Goal: Use online tool/utility: Utilize a website feature to perform a specific function

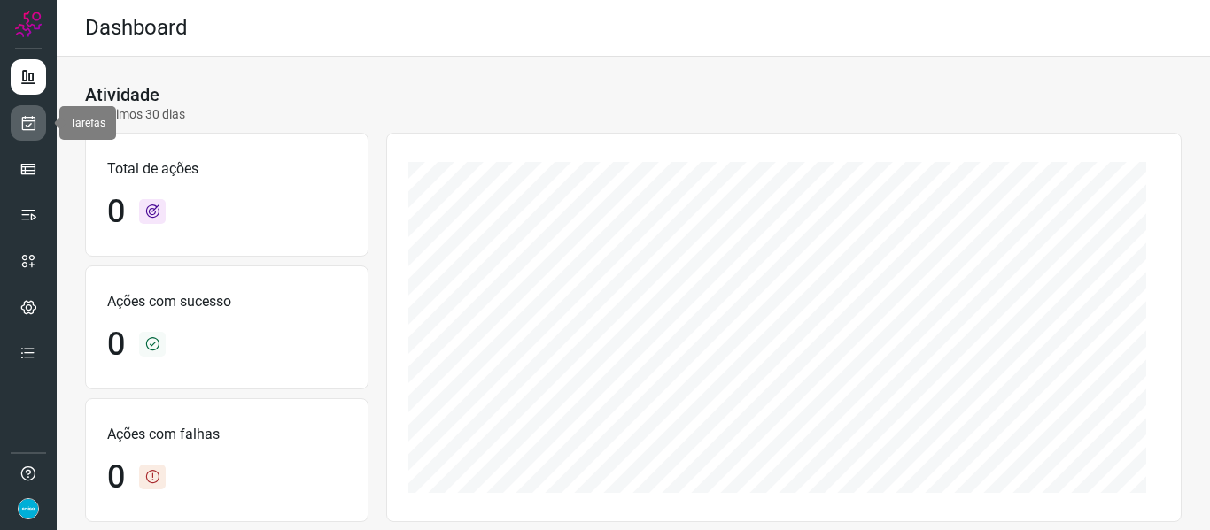
click at [35, 131] on icon at bounding box center [28, 123] width 19 height 18
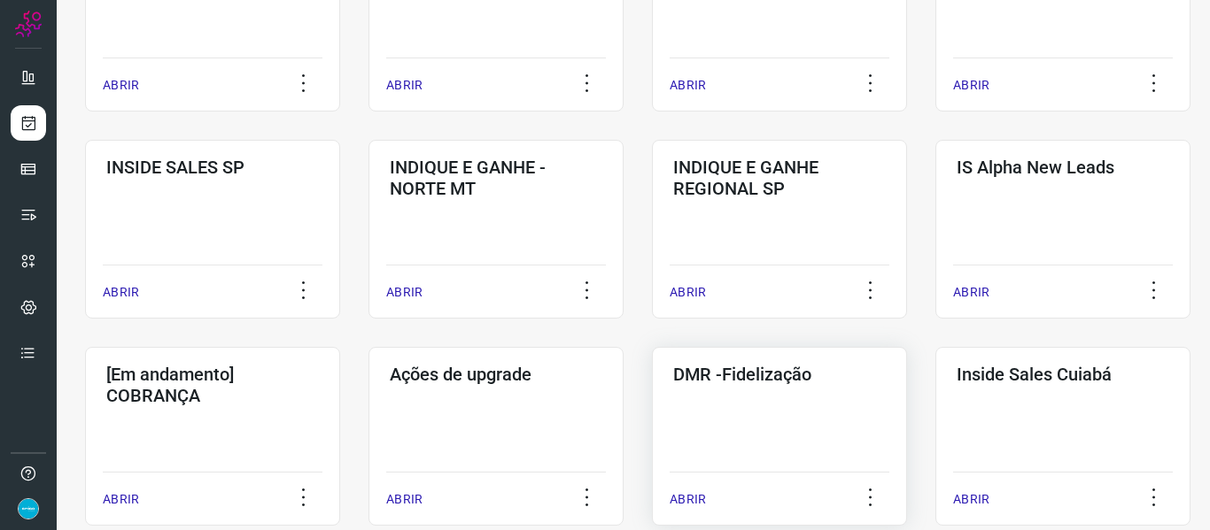
scroll to position [708, 0]
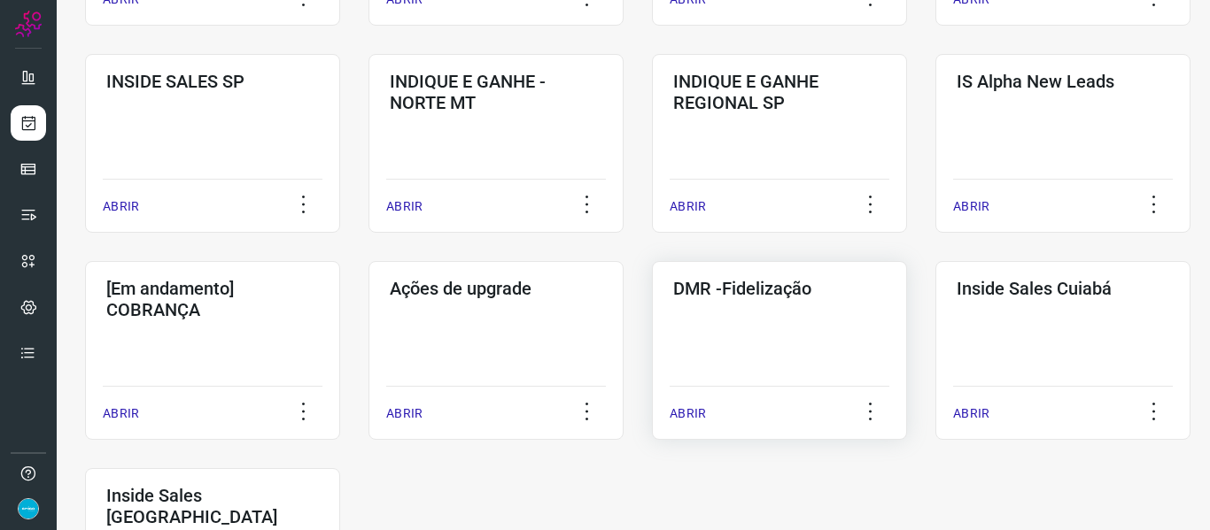
click at [695, 417] on p "ABRIR" at bounding box center [687, 414] width 36 height 19
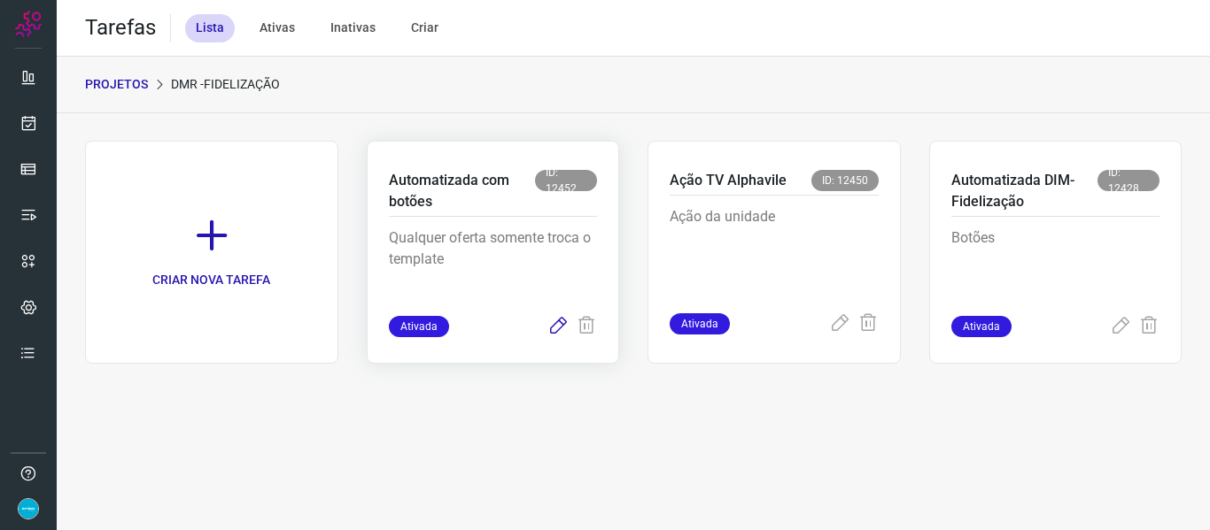
click at [560, 328] on icon at bounding box center [557, 326] width 21 height 21
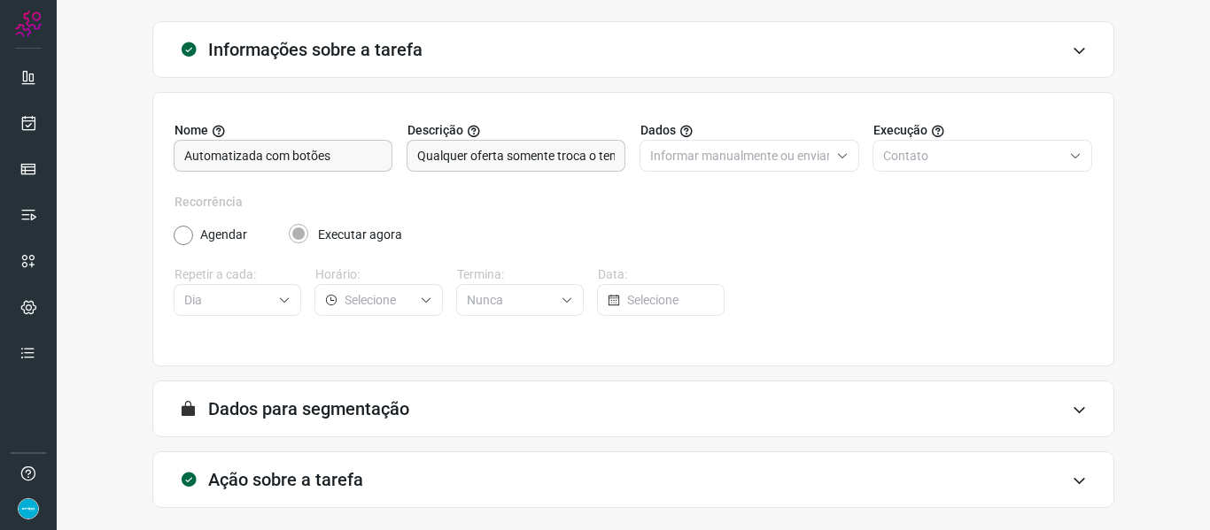
scroll to position [161, 0]
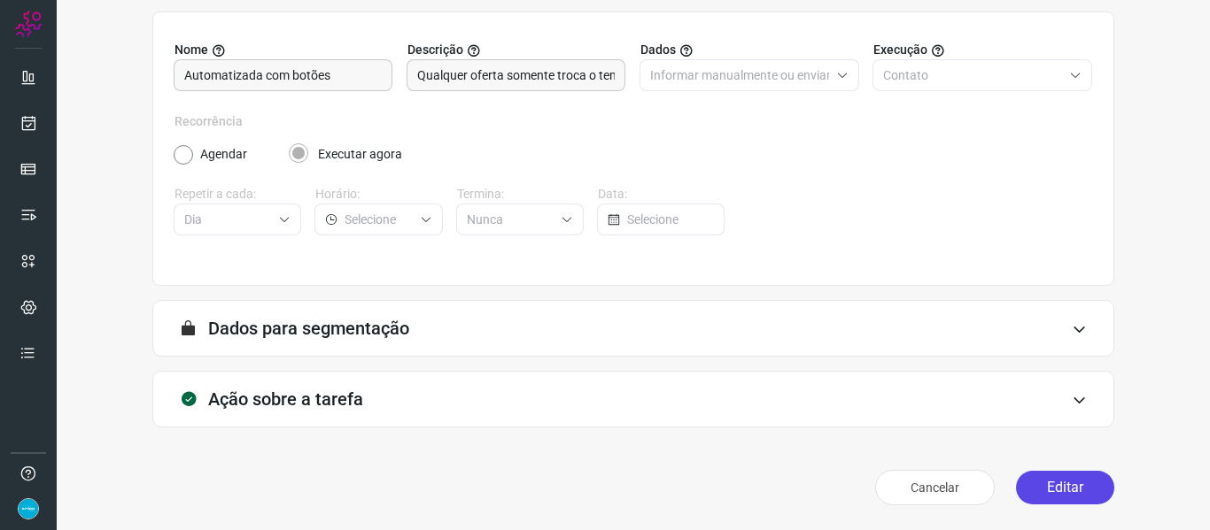
click at [1086, 483] on button "Editar" at bounding box center [1065, 488] width 98 height 34
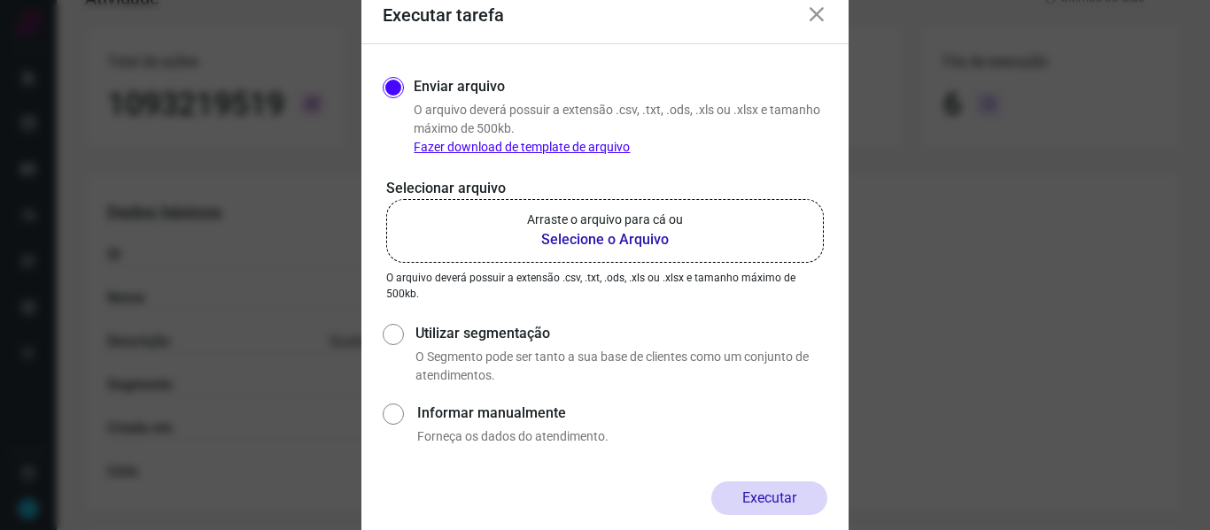
click at [584, 237] on b "Selecione o Arquivo" at bounding box center [605, 239] width 156 height 21
click at [0, 0] on input "Arraste o arquivo para cá ou Selecione o Arquivo" at bounding box center [0, 0] width 0 height 0
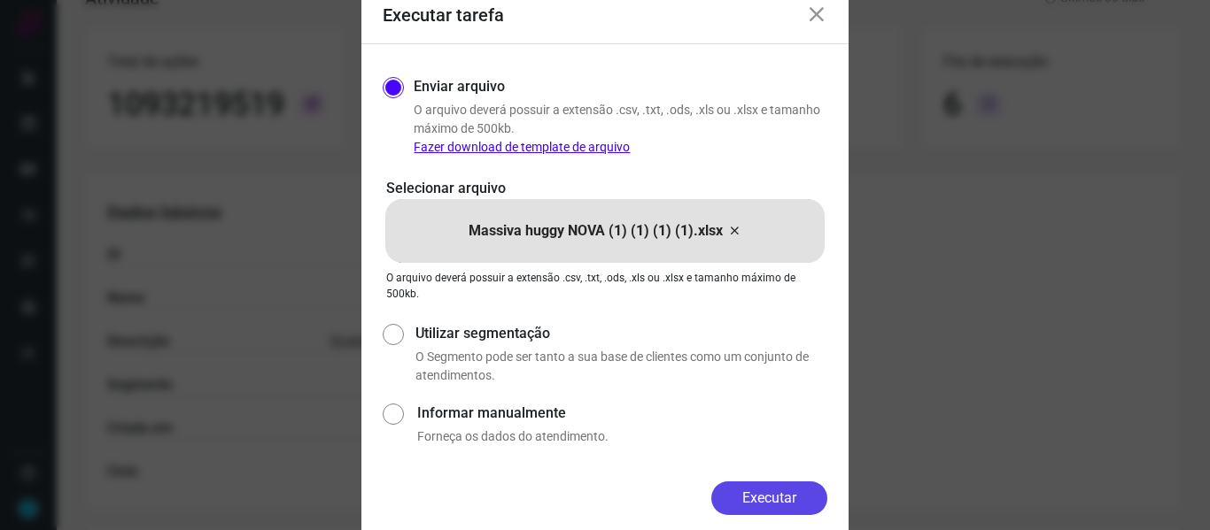
click at [778, 494] on button "Executar" at bounding box center [769, 499] width 116 height 34
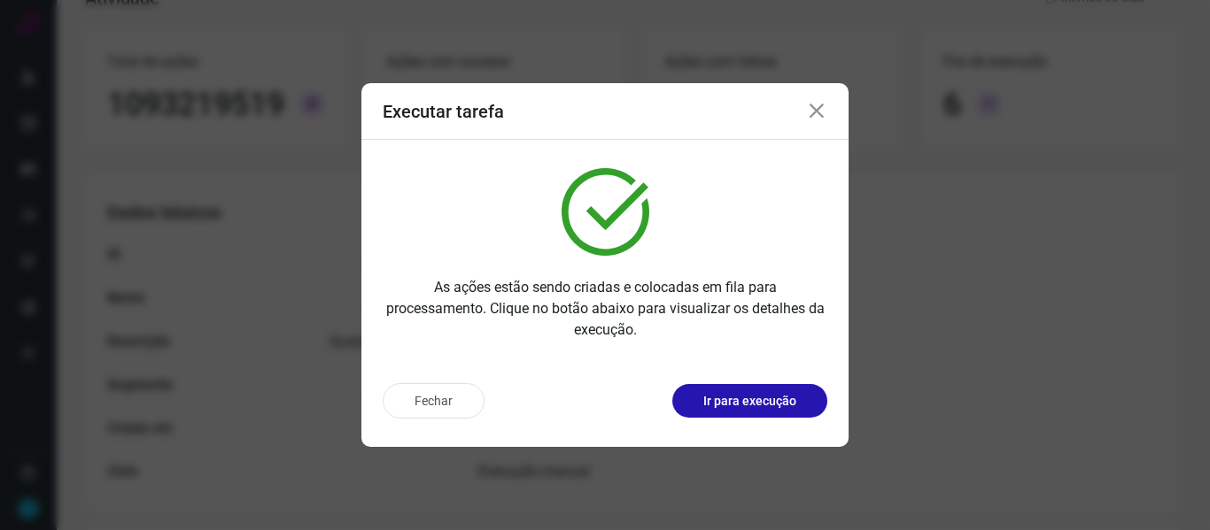
click at [820, 115] on icon at bounding box center [816, 111] width 21 height 21
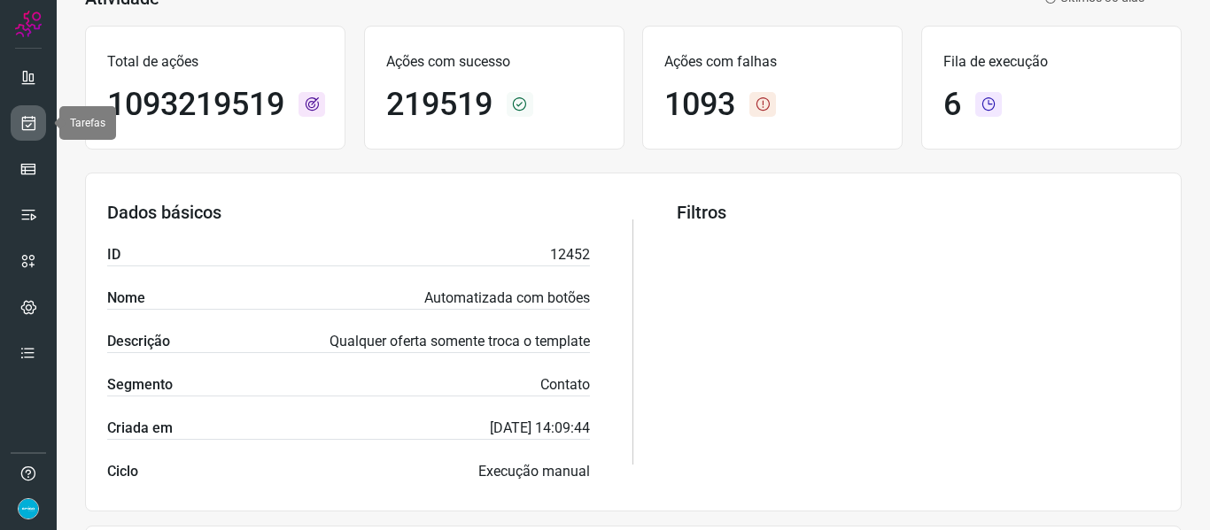
click at [29, 120] on icon at bounding box center [28, 123] width 19 height 18
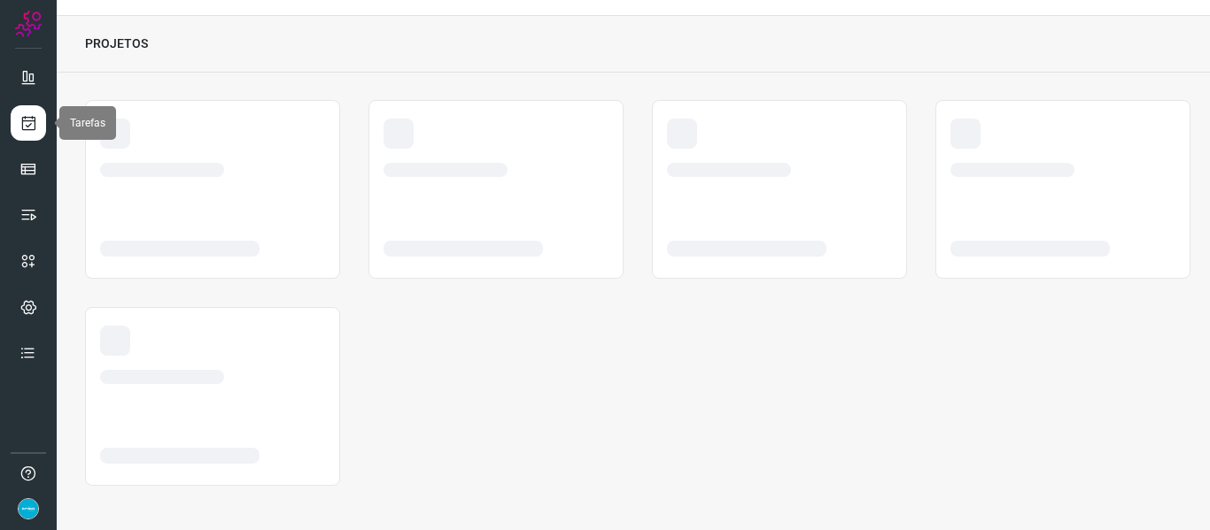
scroll to position [41, 0]
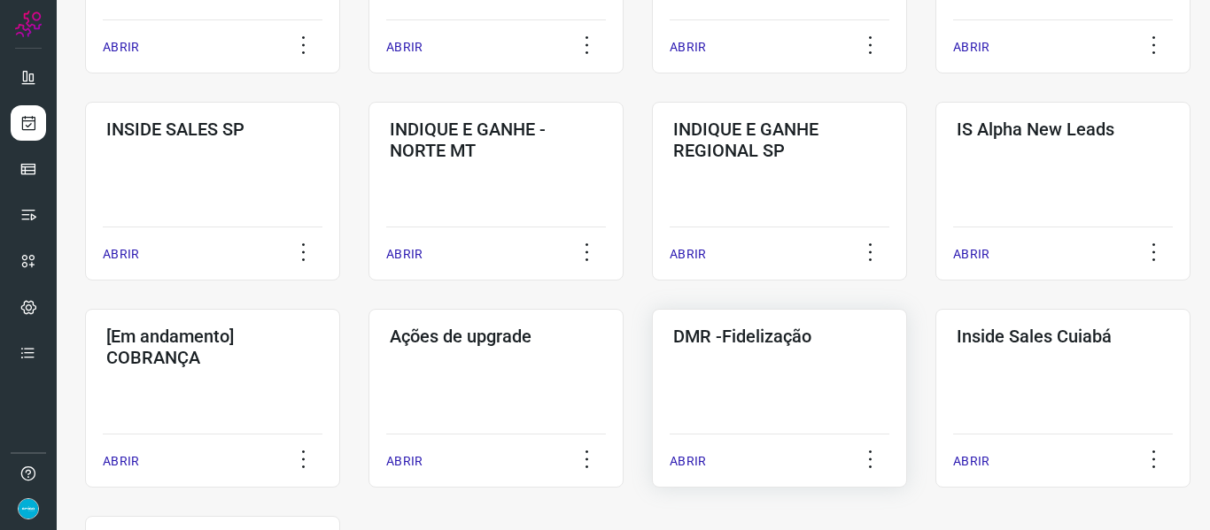
click at [687, 461] on p "ABRIR" at bounding box center [687, 461] width 36 height 19
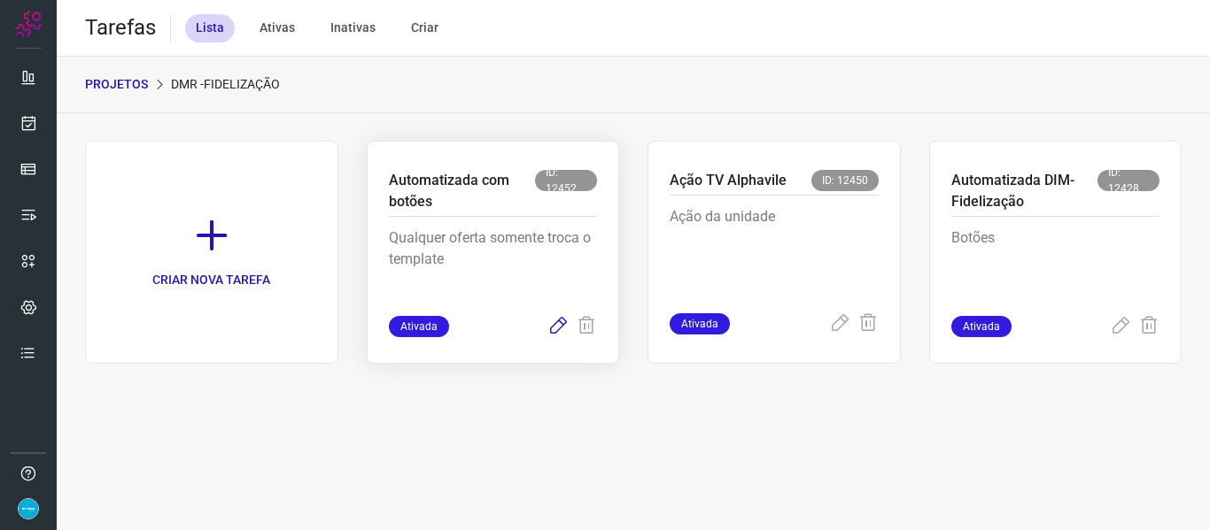
click at [558, 329] on icon at bounding box center [557, 326] width 21 height 21
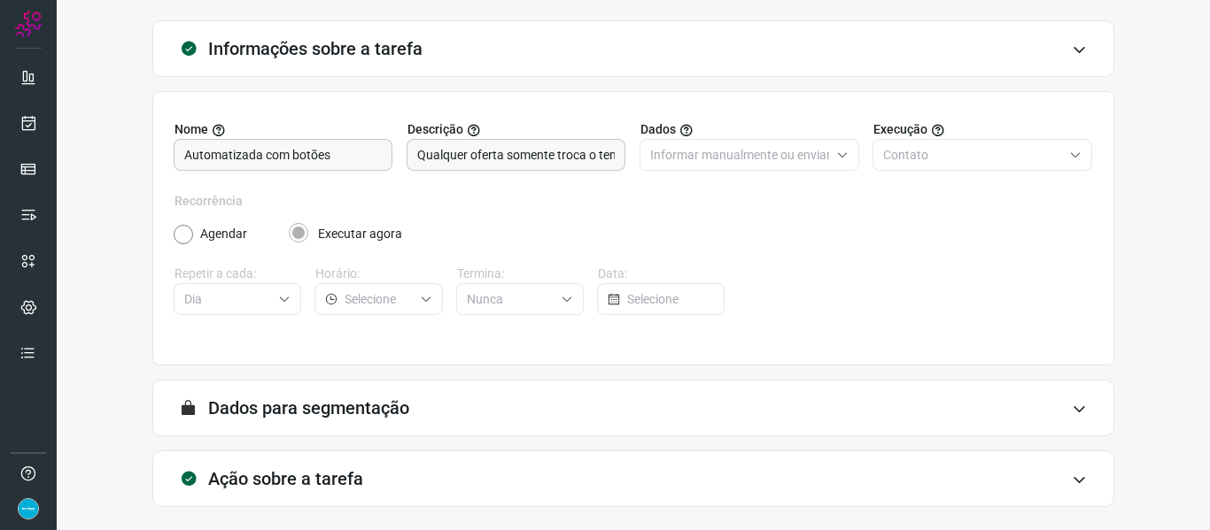
scroll to position [161, 0]
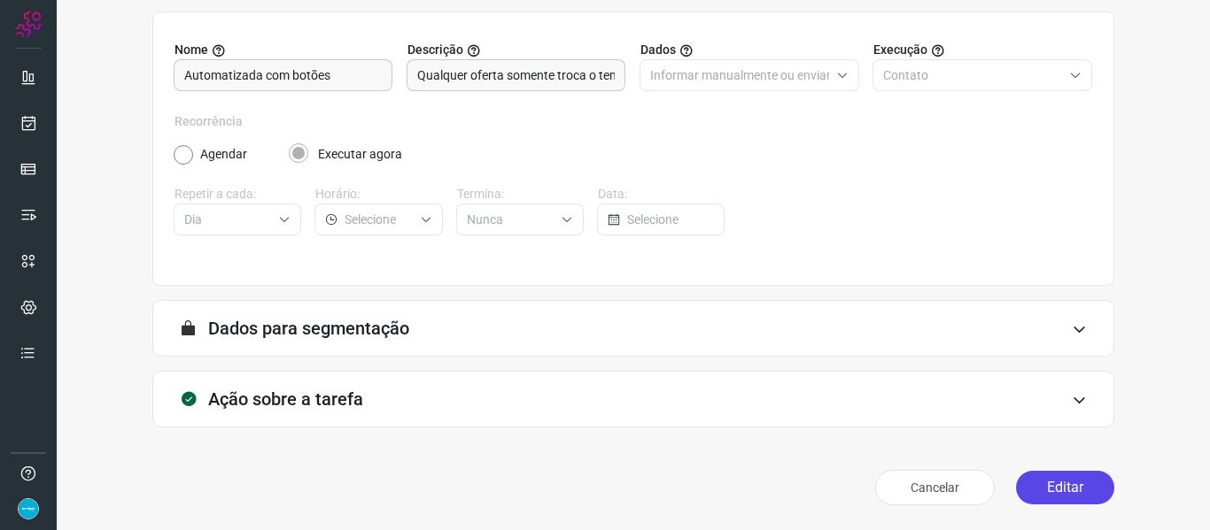
click at [1081, 491] on button "Editar" at bounding box center [1065, 488] width 98 height 34
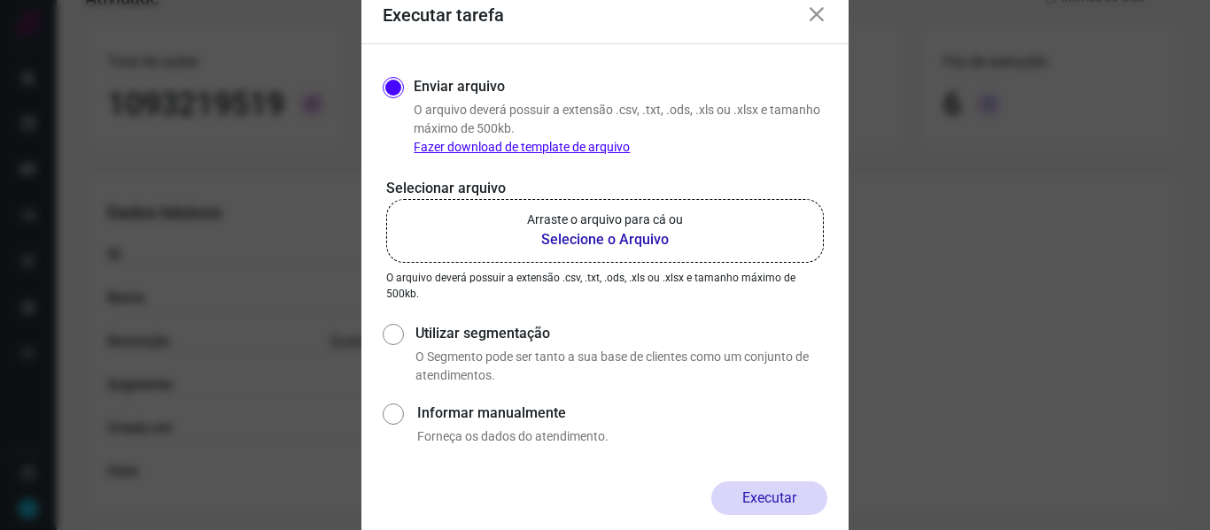
click at [617, 239] on b "Selecione o Arquivo" at bounding box center [605, 239] width 156 height 21
click at [0, 0] on input "Arraste o arquivo para cá ou Selecione o Arquivo" at bounding box center [0, 0] width 0 height 0
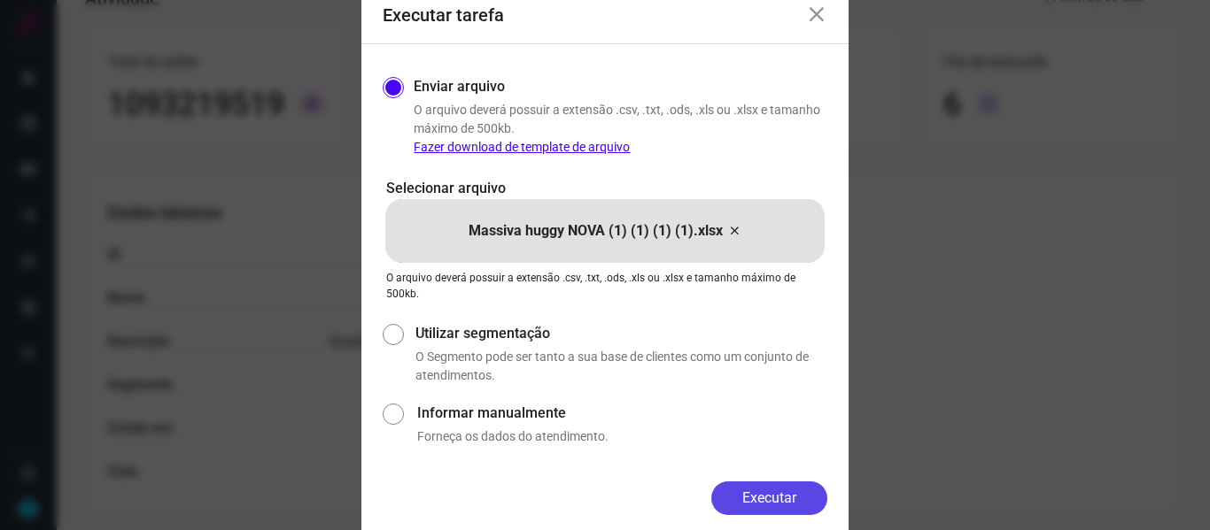
click at [780, 499] on button "Executar" at bounding box center [769, 499] width 116 height 34
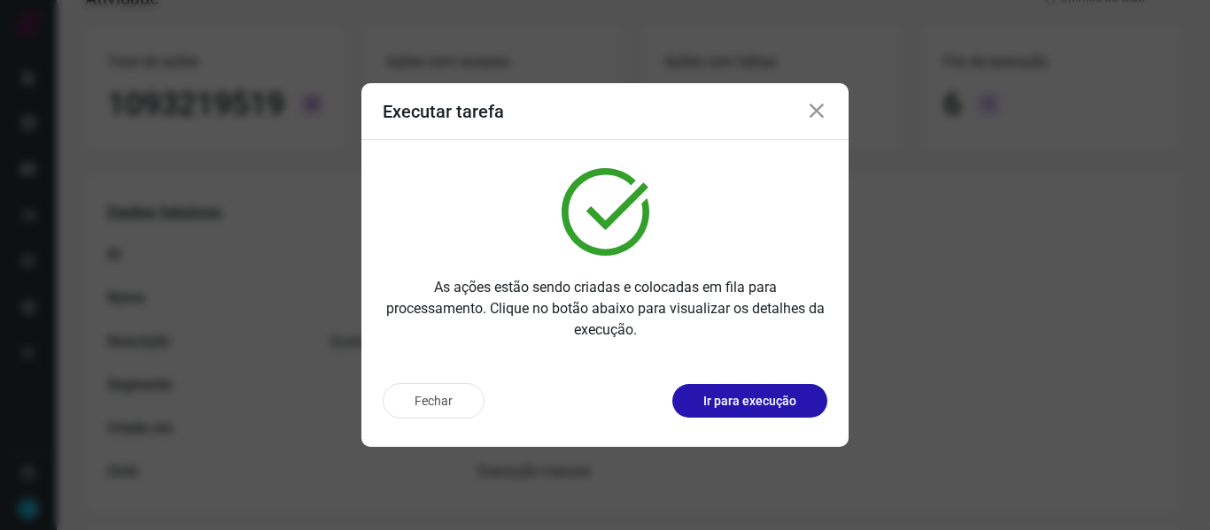
click at [815, 114] on icon at bounding box center [816, 111] width 21 height 21
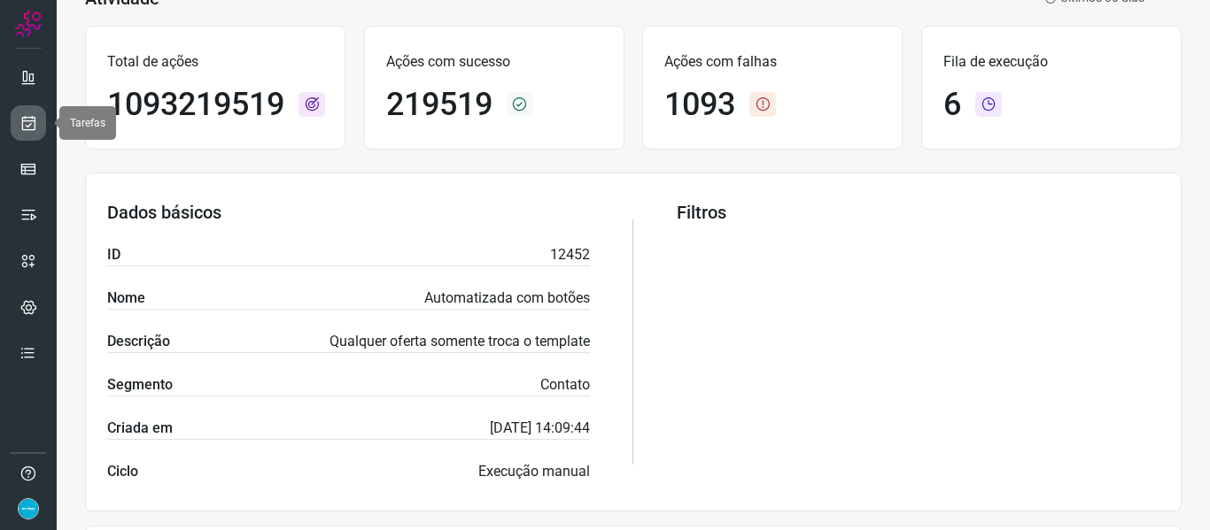
click at [27, 122] on icon at bounding box center [28, 123] width 19 height 18
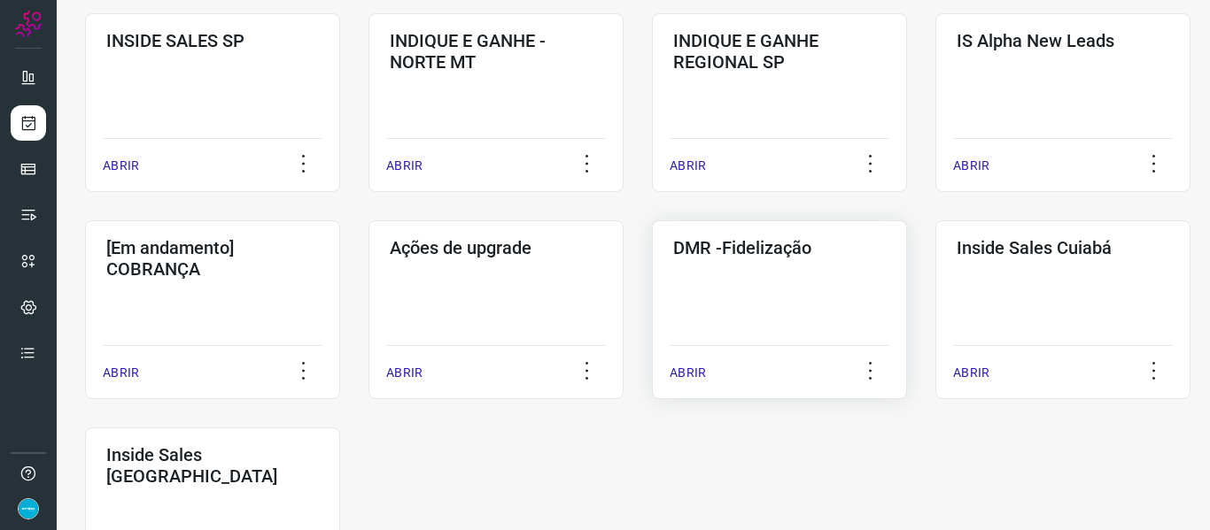
click at [692, 374] on p "ABRIR" at bounding box center [687, 373] width 36 height 19
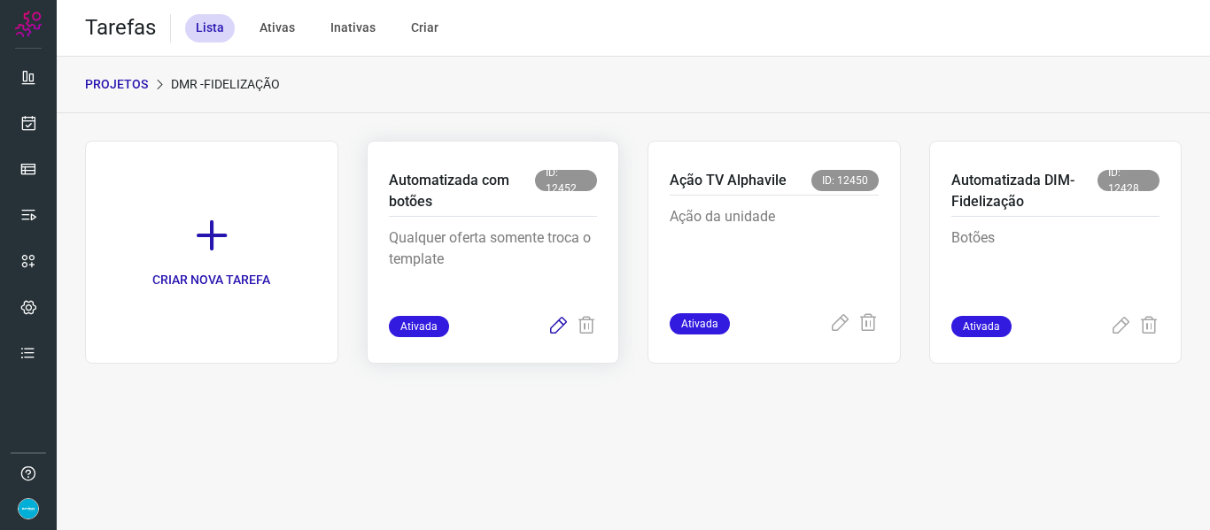
click at [560, 328] on icon at bounding box center [557, 326] width 21 height 21
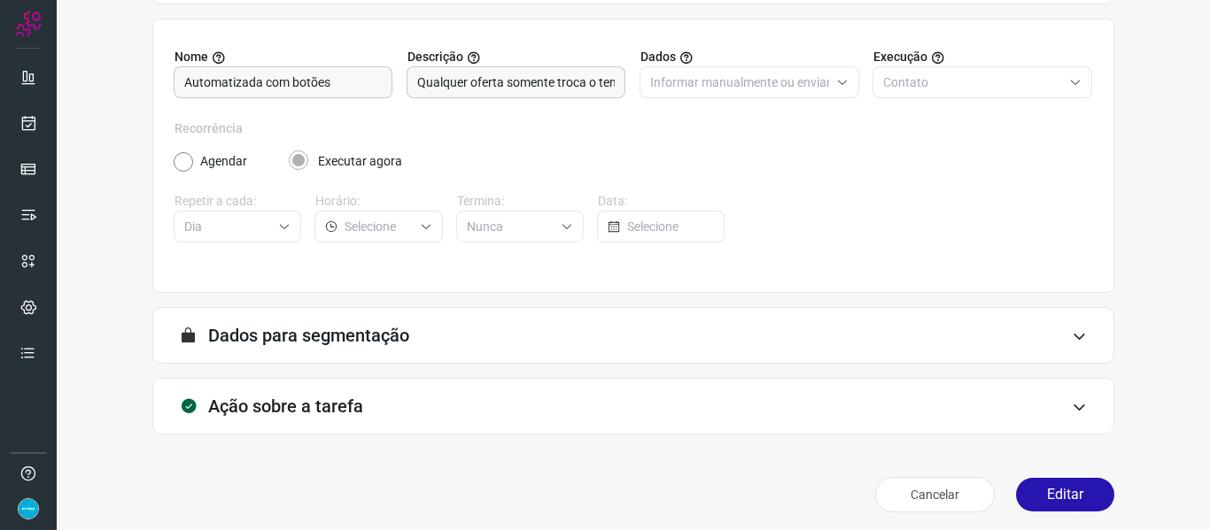
scroll to position [161, 0]
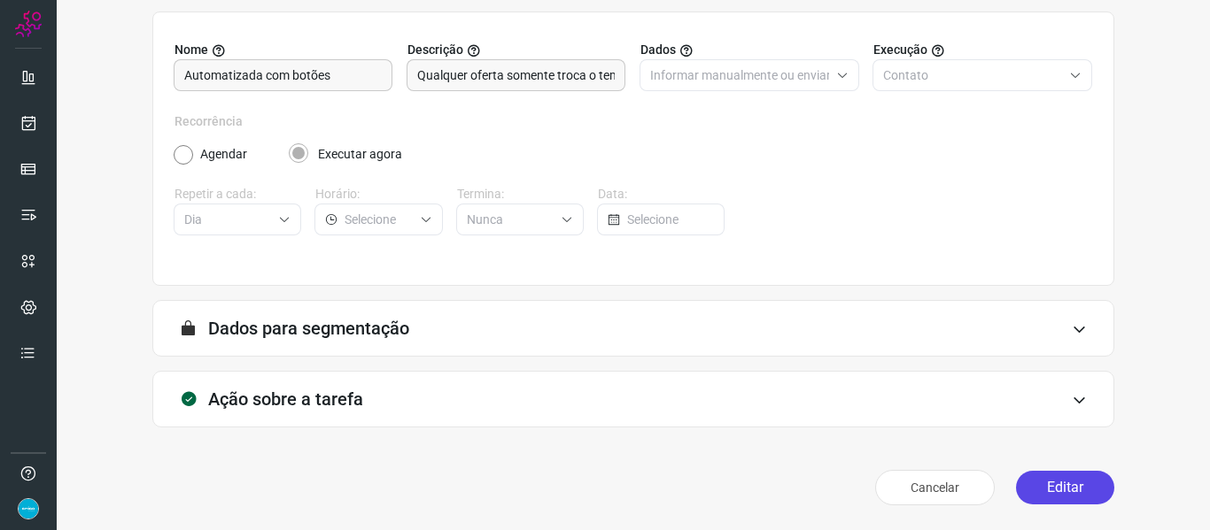
click at [1089, 482] on button "Editar" at bounding box center [1065, 488] width 98 height 34
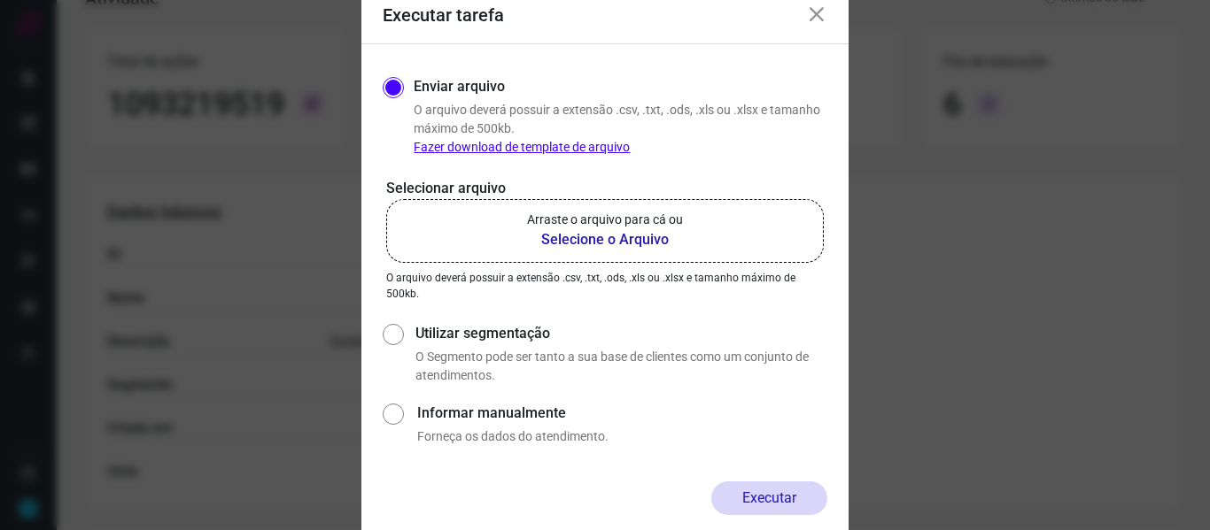
click at [621, 233] on b "Selecione o Arquivo" at bounding box center [605, 239] width 156 height 21
click at [0, 0] on input "Arraste o arquivo para cá ou Selecione o Arquivo" at bounding box center [0, 0] width 0 height 0
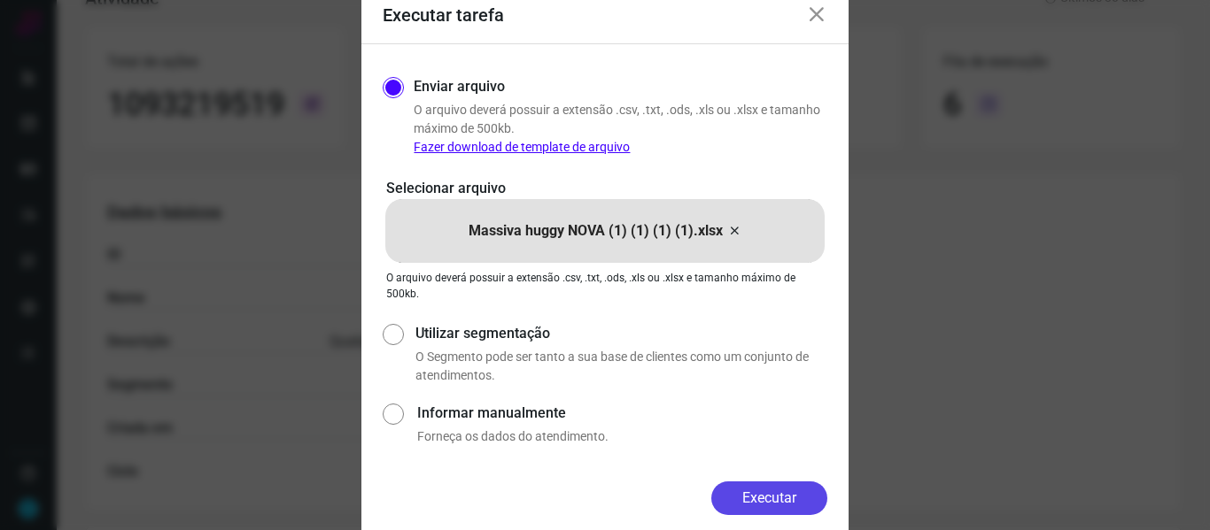
click at [814, 494] on button "Executar" at bounding box center [769, 499] width 116 height 34
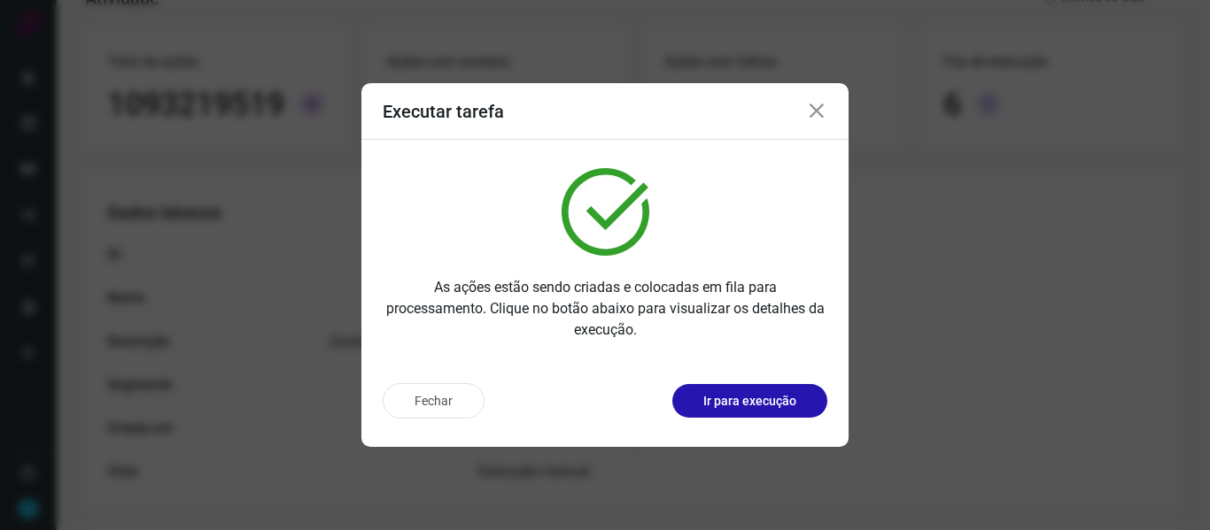
click at [820, 112] on icon at bounding box center [816, 111] width 21 height 21
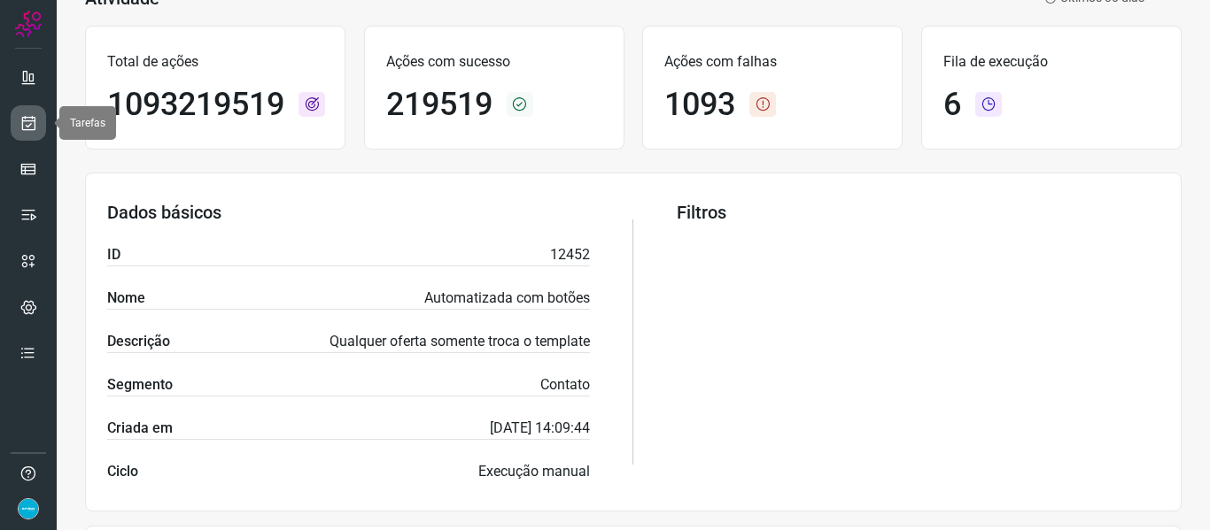
drag, startPoint x: 32, startPoint y: 129, endPoint x: 44, endPoint y: 129, distance: 12.4
click at [32, 129] on icon at bounding box center [28, 123] width 19 height 18
